Goal: Navigation & Orientation: Find specific page/section

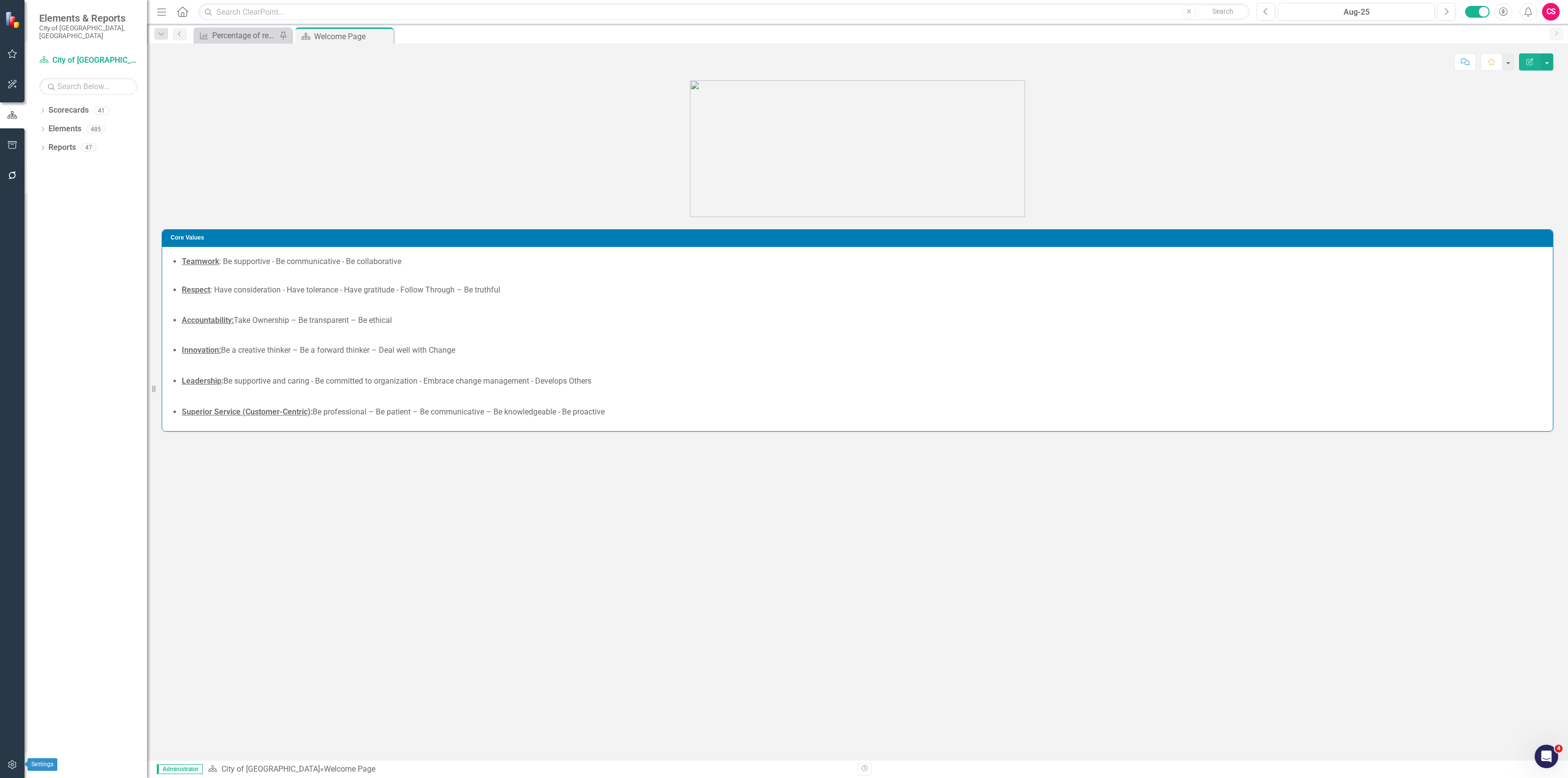
click at [3, 761] on button "button" at bounding box center [12, 765] width 22 height 20
click at [74, 71] on link "Manage Users" at bounding box center [88, 76] width 98 height 12
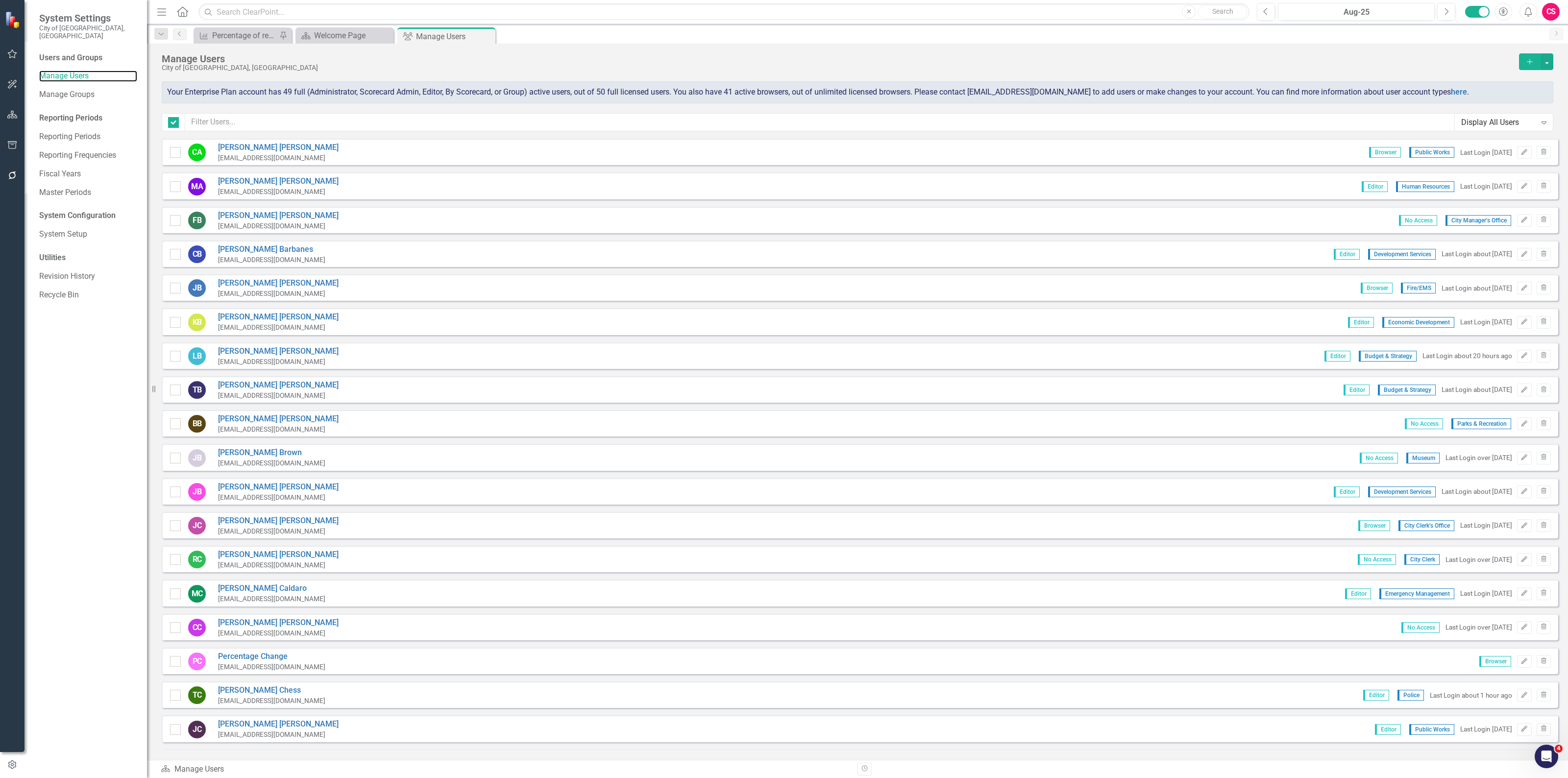
checkbox input "false"
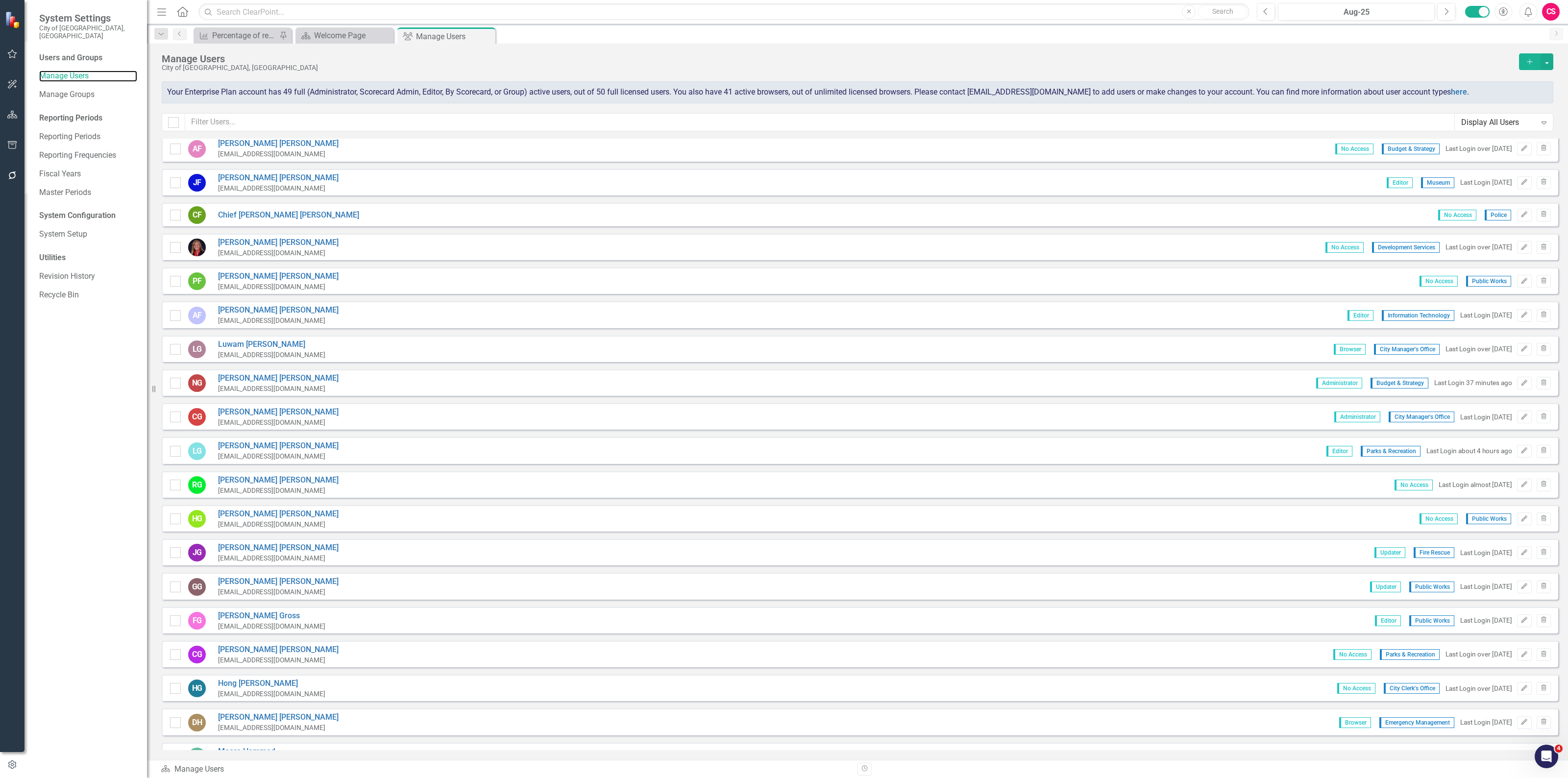
scroll to position [1081, 0]
click at [1510, 117] on div "Display All Users" at bounding box center [1499, 122] width 75 height 12
click at [1493, 265] on div "No Access Users" at bounding box center [1505, 269] width 82 height 12
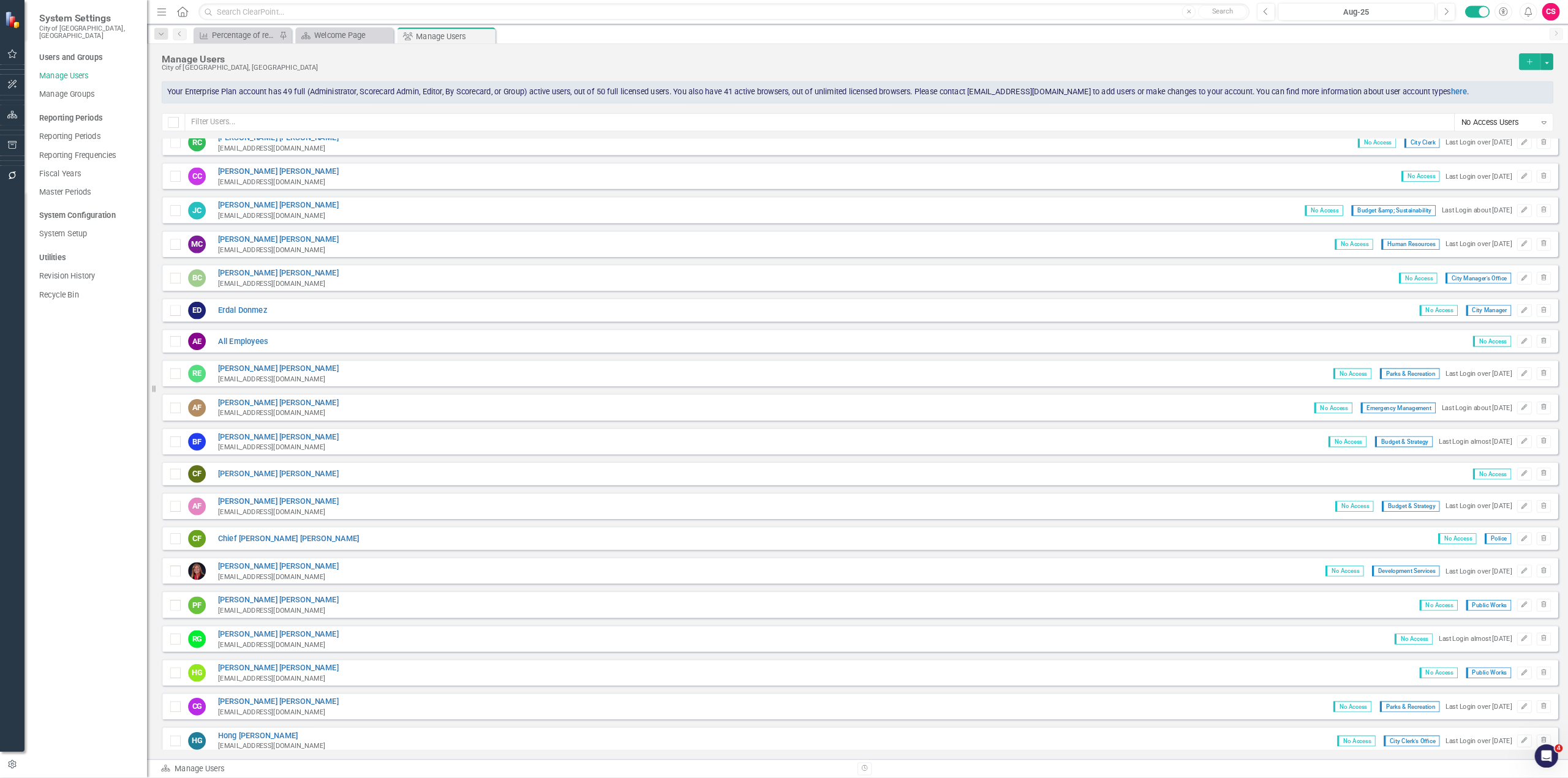
scroll to position [0, 0]
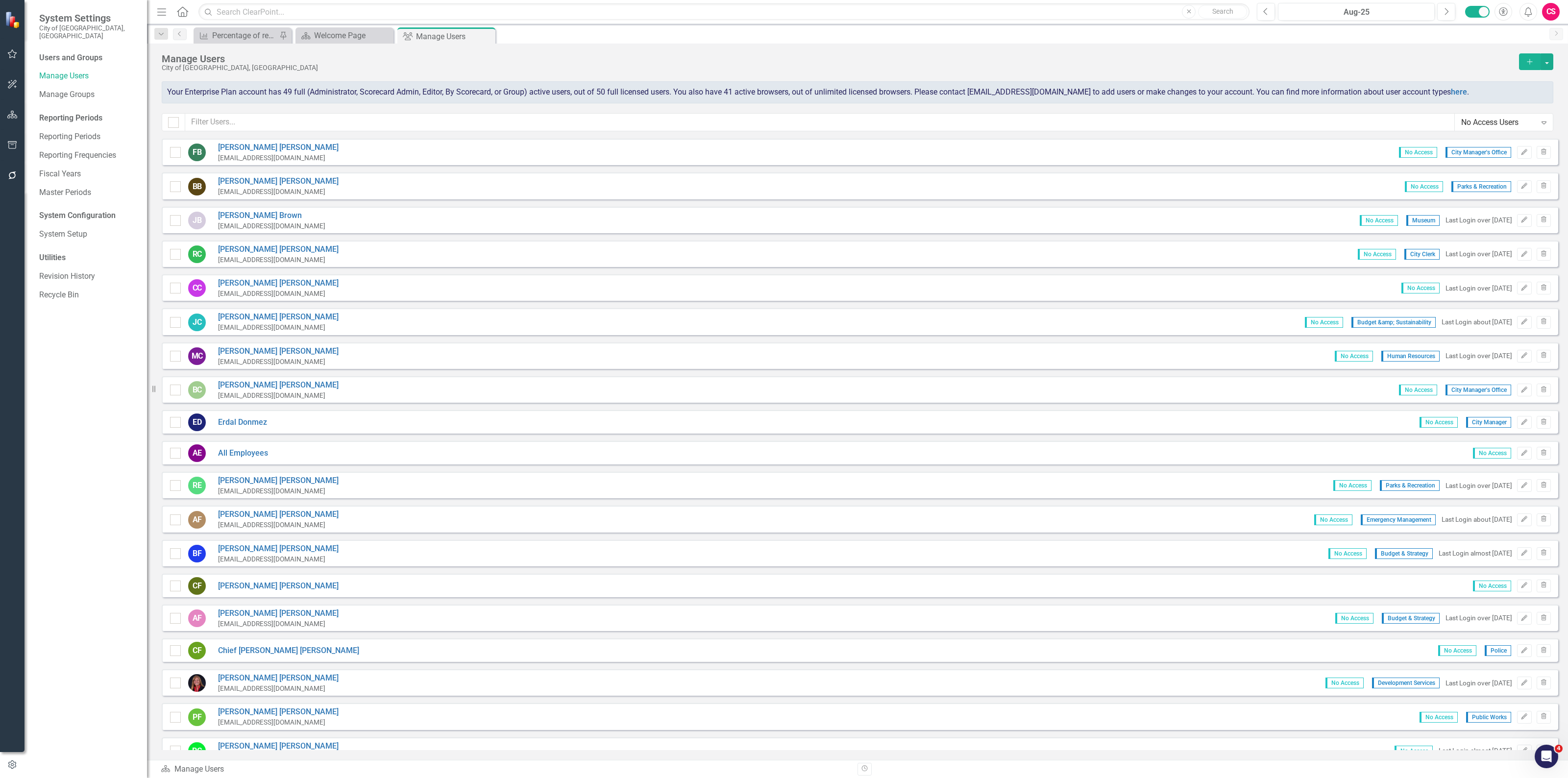
click at [1490, 124] on div "No Access Users" at bounding box center [1499, 122] width 75 height 12
click at [1483, 146] on div "Display All Users" at bounding box center [1504, 141] width 98 height 16
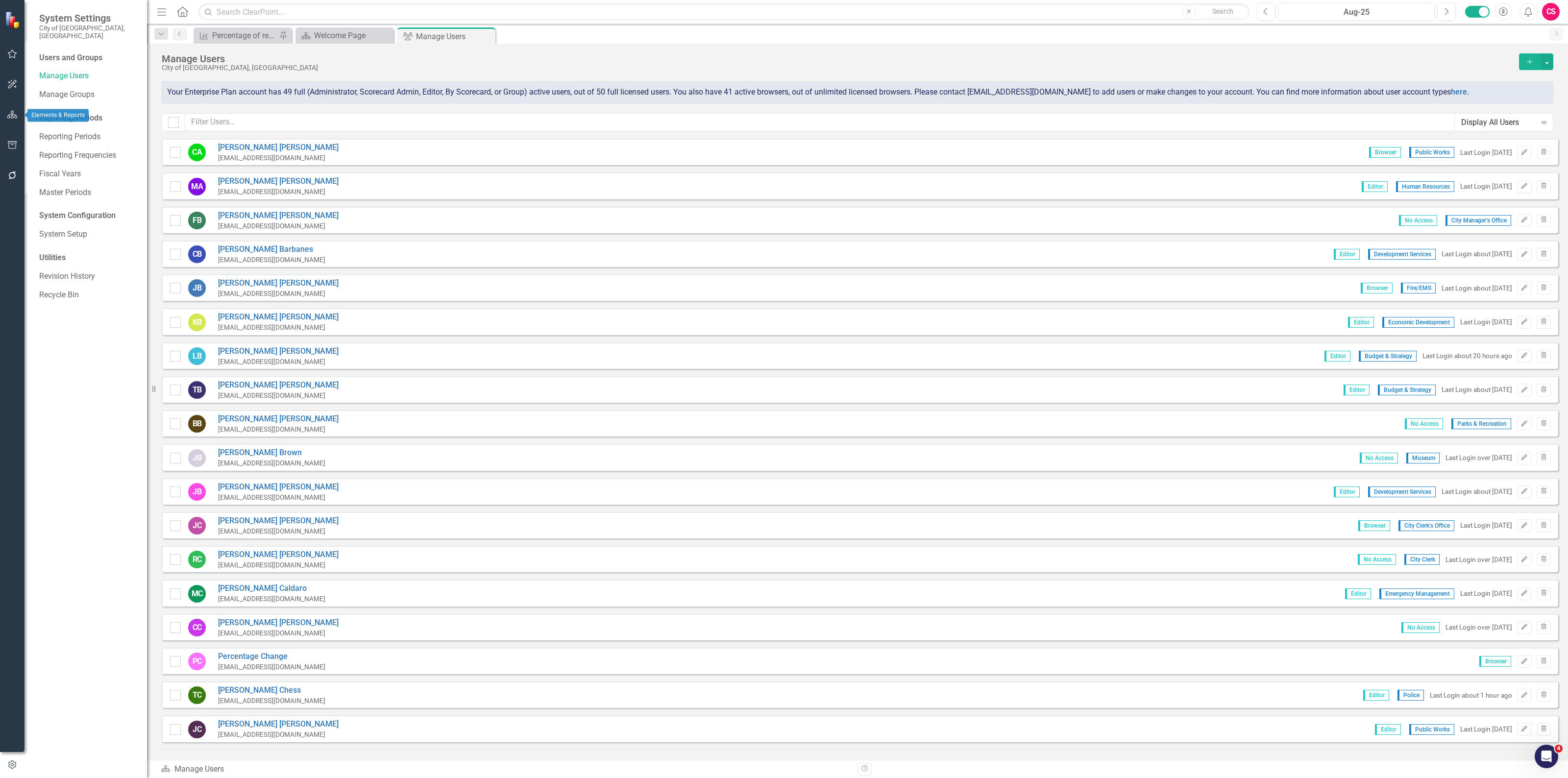
click at [11, 118] on icon "button" at bounding box center [12, 115] width 10 height 8
click at [42, 109] on icon "Dropdown" at bounding box center [43, 112] width 7 height 5
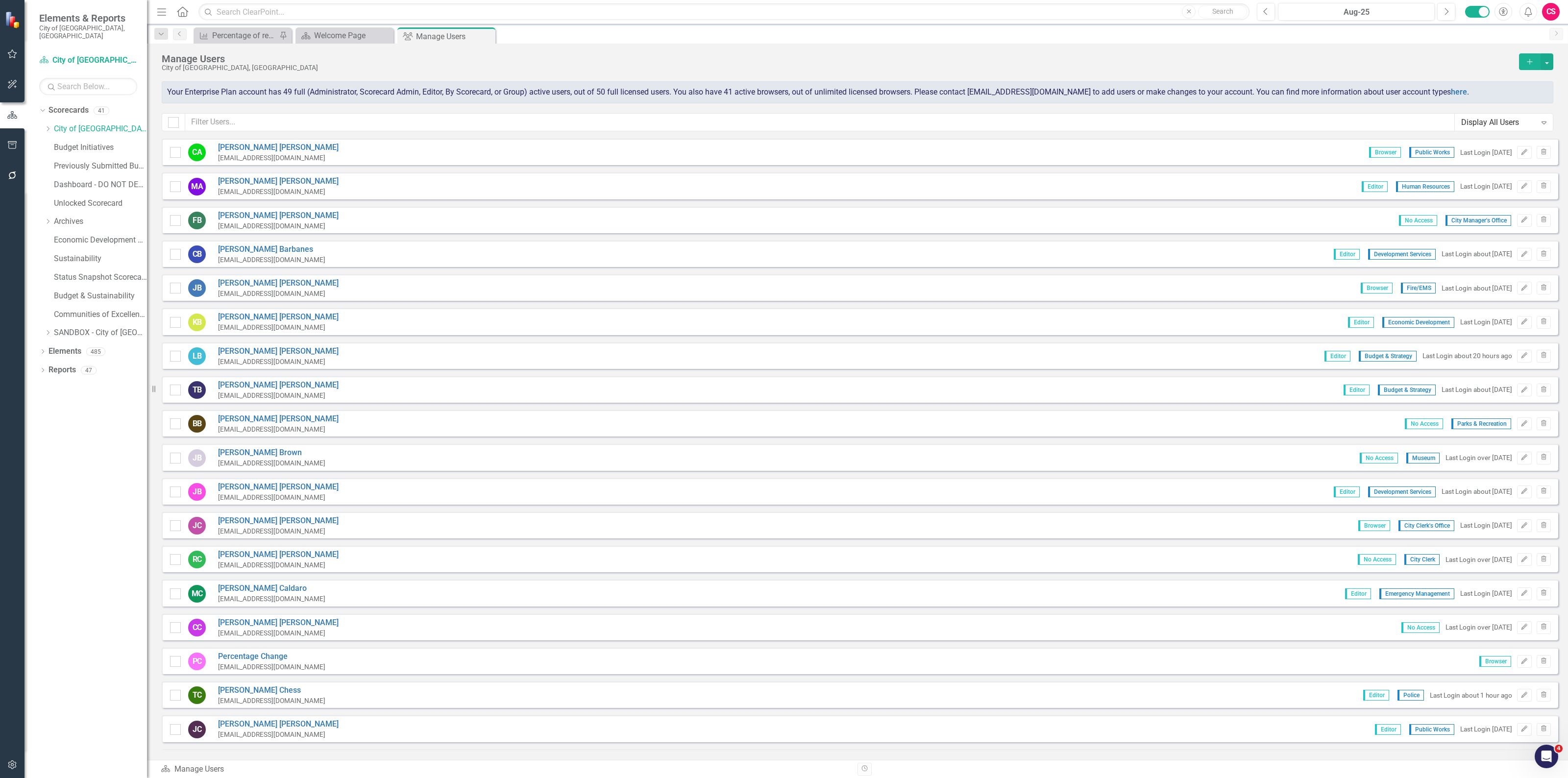
click at [43, 120] on div "Dropdown Scorecards 41 Dropdown City of [GEOGRAPHIC_DATA] Budget & Sustainabili…" at bounding box center [93, 223] width 108 height 241
click at [46, 126] on icon "Dropdown" at bounding box center [48, 129] width 7 height 6
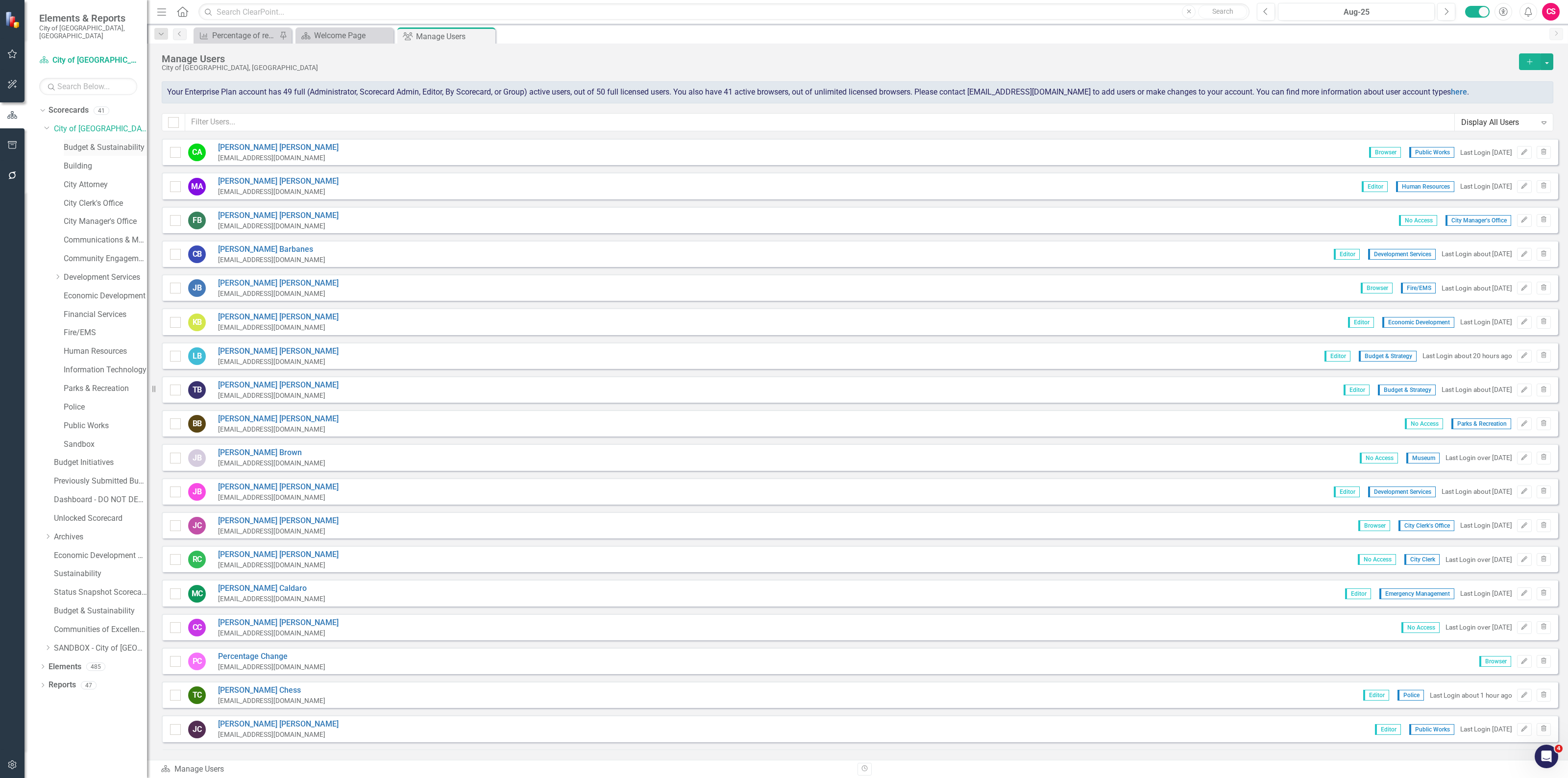
click at [76, 142] on link "Budget & Sustainability" at bounding box center [105, 148] width 84 height 12
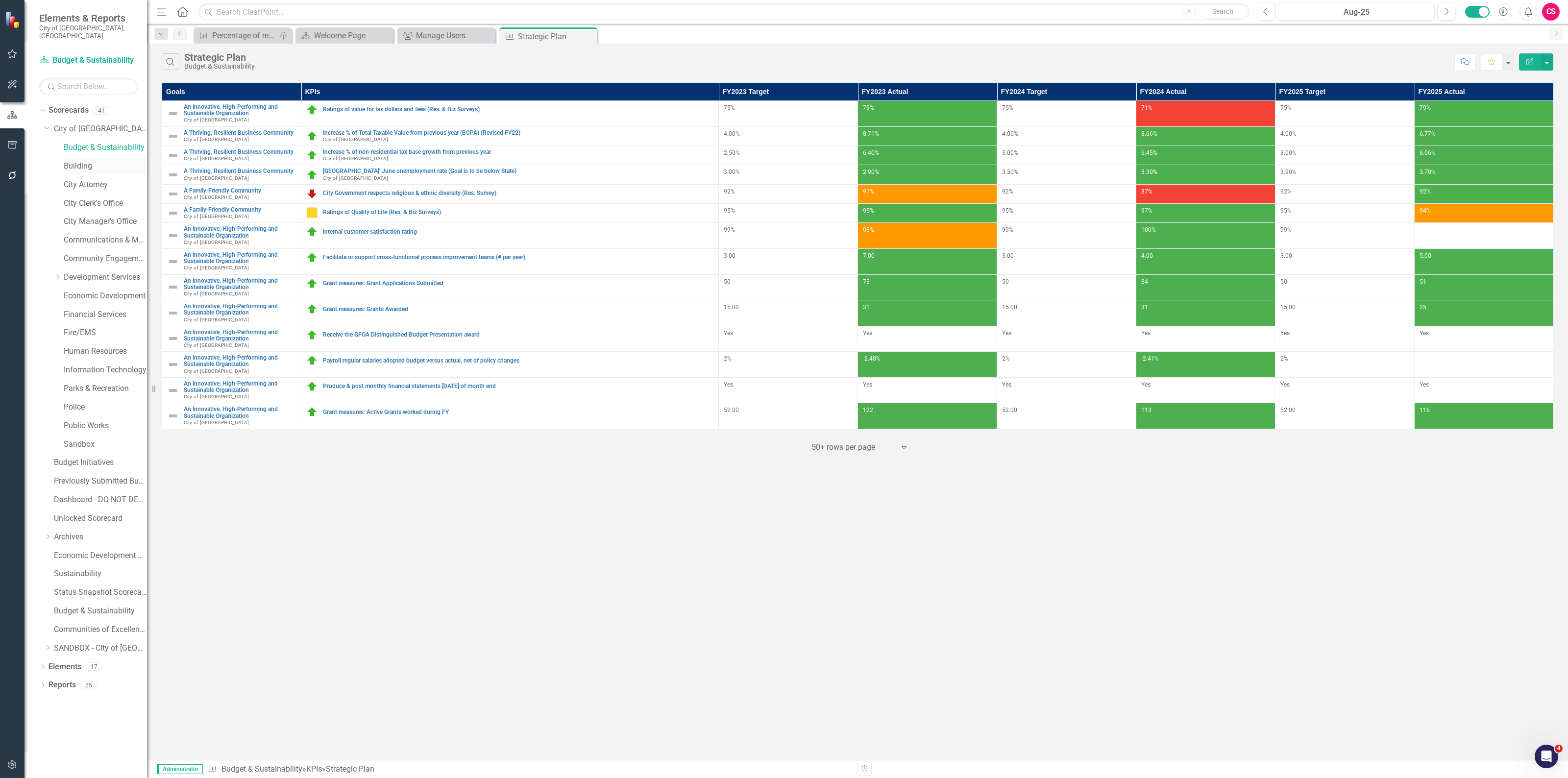
click at [90, 160] on link "Building" at bounding box center [105, 166] width 84 height 12
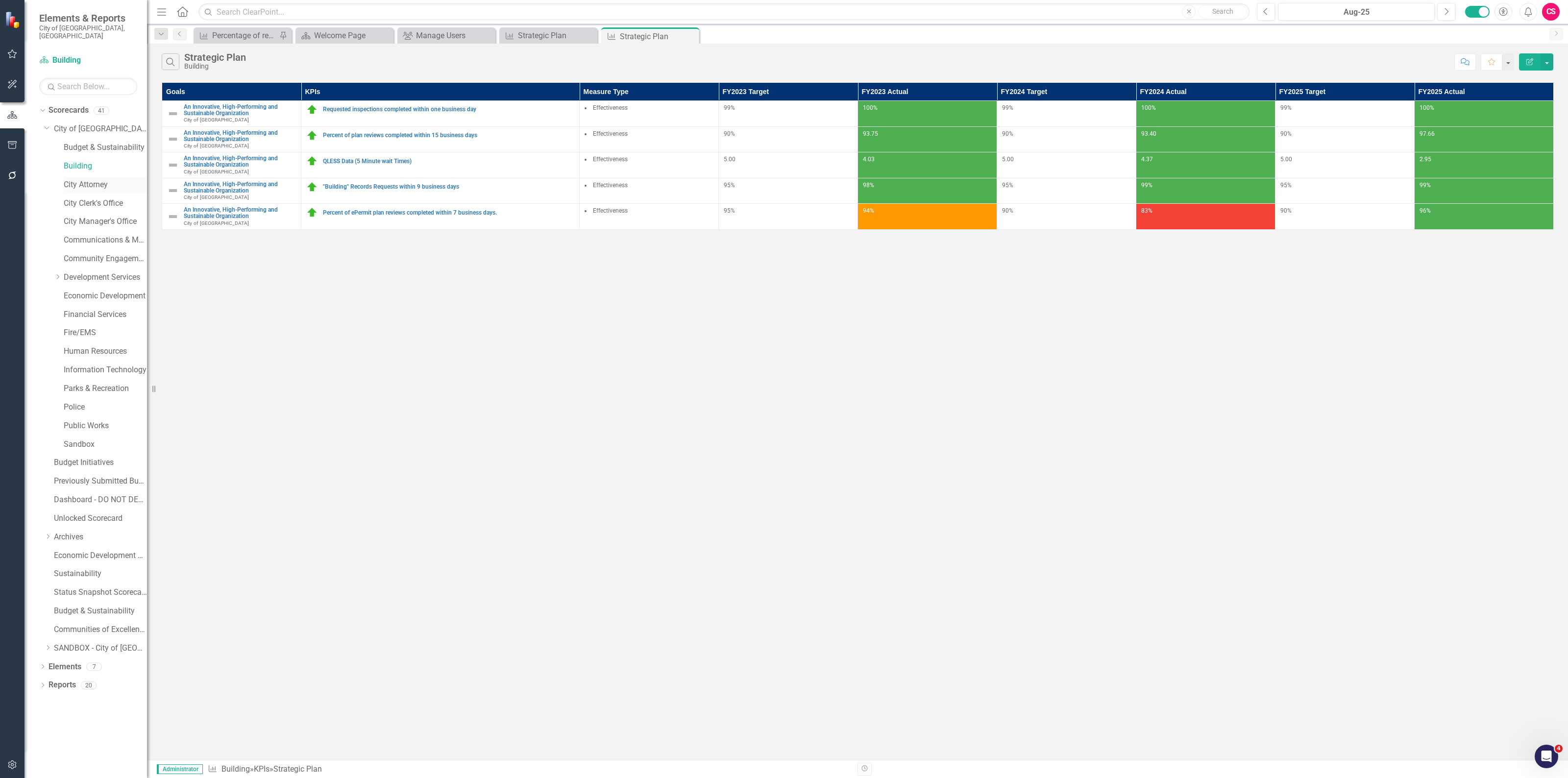
click at [82, 180] on link "City Attorney" at bounding box center [105, 185] width 84 height 12
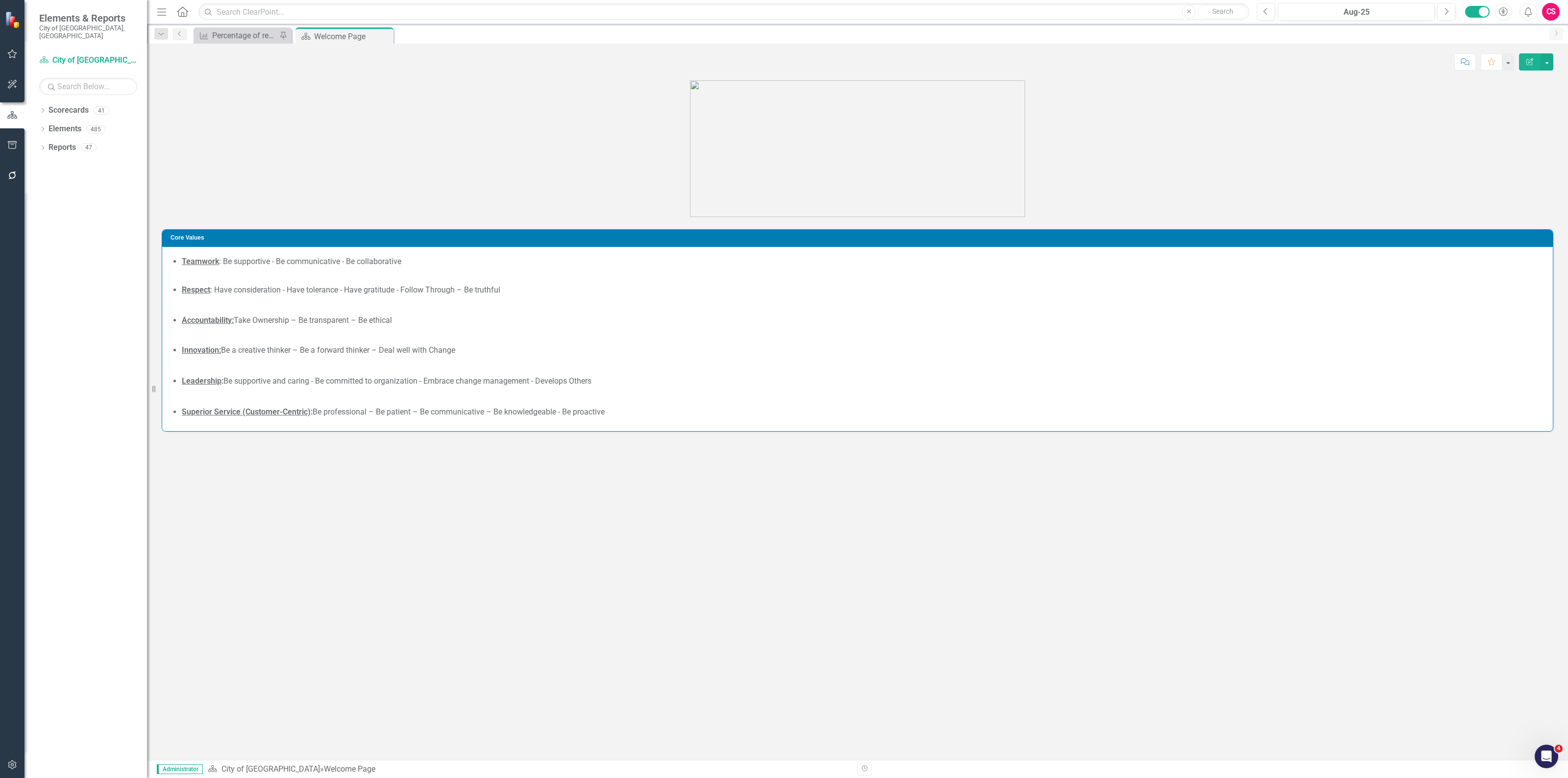
click at [38, 103] on div "Dropdown Scorecards 41 Dropdown City of Coral Springs Budget & Sustainability B…" at bounding box center [86, 441] width 122 height 676
click at [42, 109] on icon "Dropdown" at bounding box center [43, 112] width 7 height 5
click at [46, 218] on icon "Dropdown" at bounding box center [48, 221] width 7 height 6
